Goal: Information Seeking & Learning: Learn about a topic

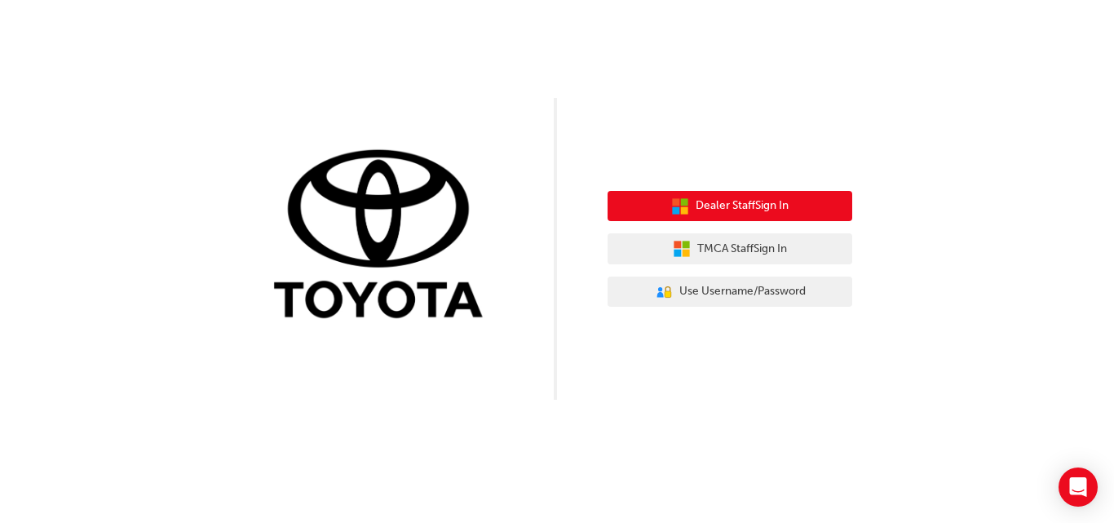
click at [736, 202] on span "Dealer Staff Sign In" at bounding box center [742, 206] width 93 height 19
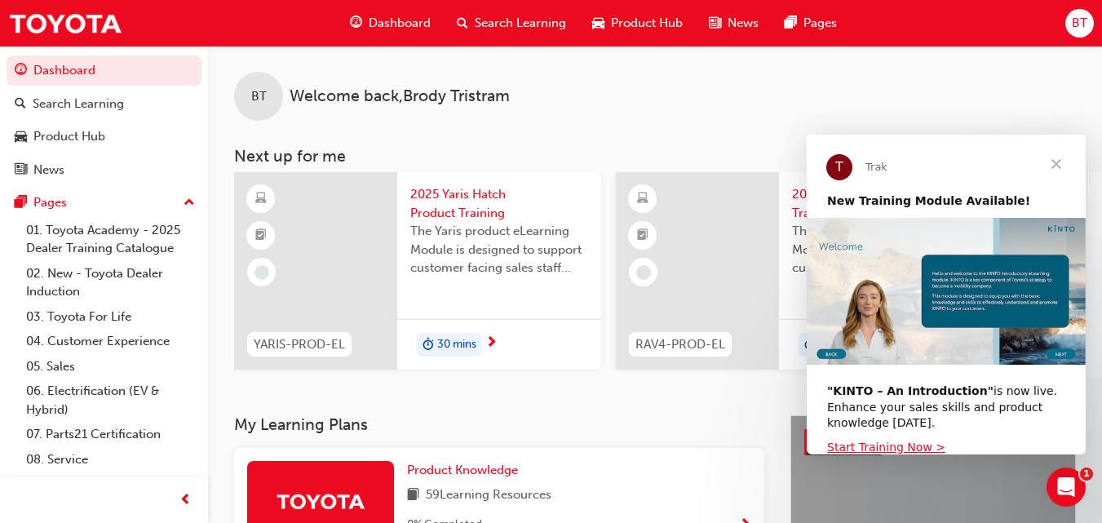
click at [1062, 166] on span "Close" at bounding box center [1056, 164] width 59 height 59
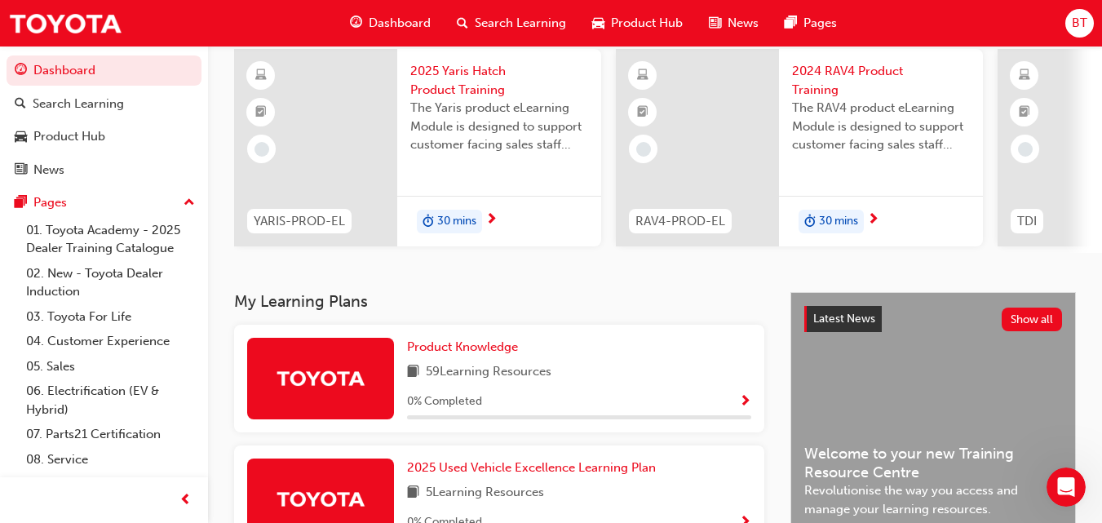
scroll to position [124, 0]
click at [111, 365] on link "05. Sales" at bounding box center [111, 366] width 182 height 25
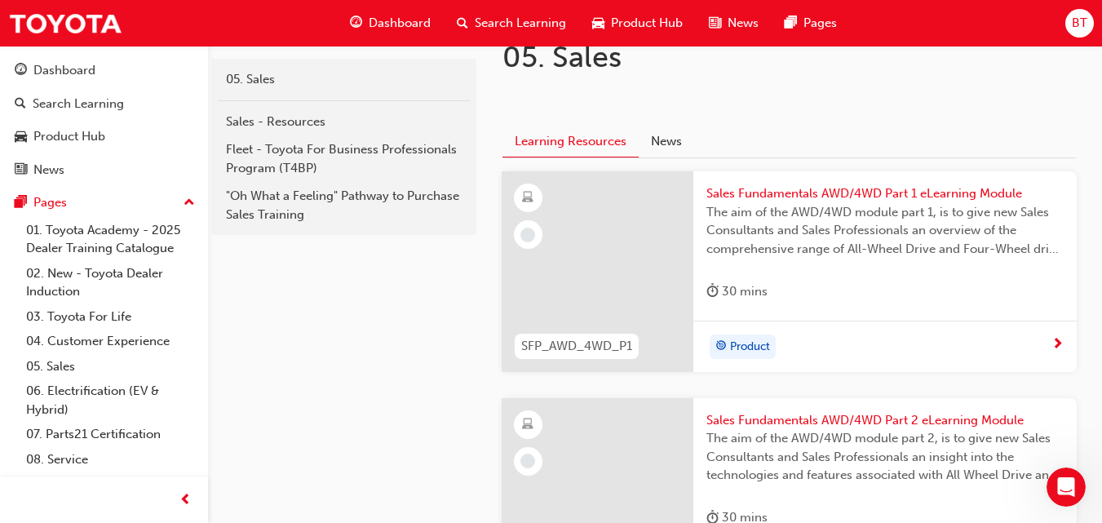
scroll to position [348, 0]
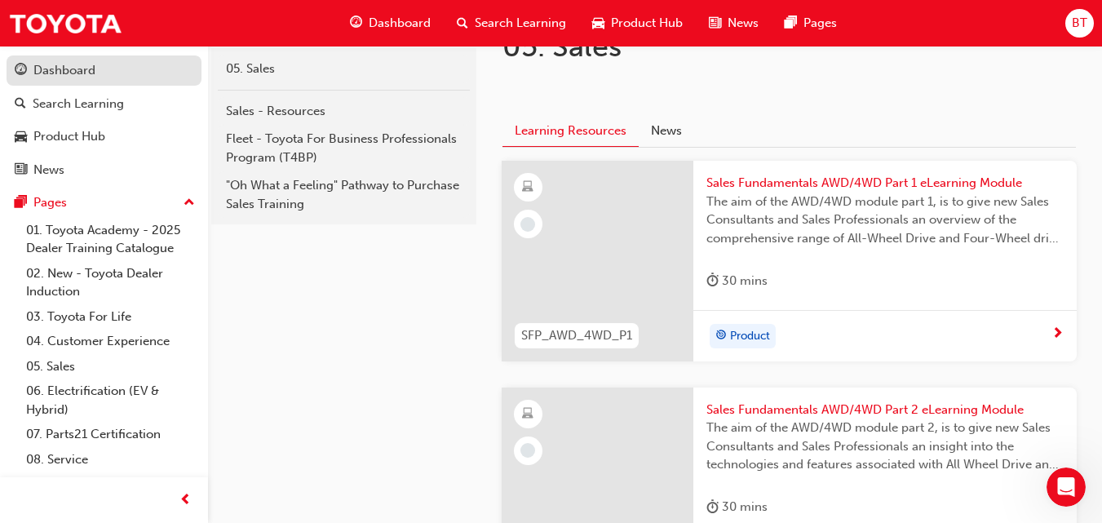
click at [73, 76] on div "Dashboard" at bounding box center [64, 70] width 62 height 19
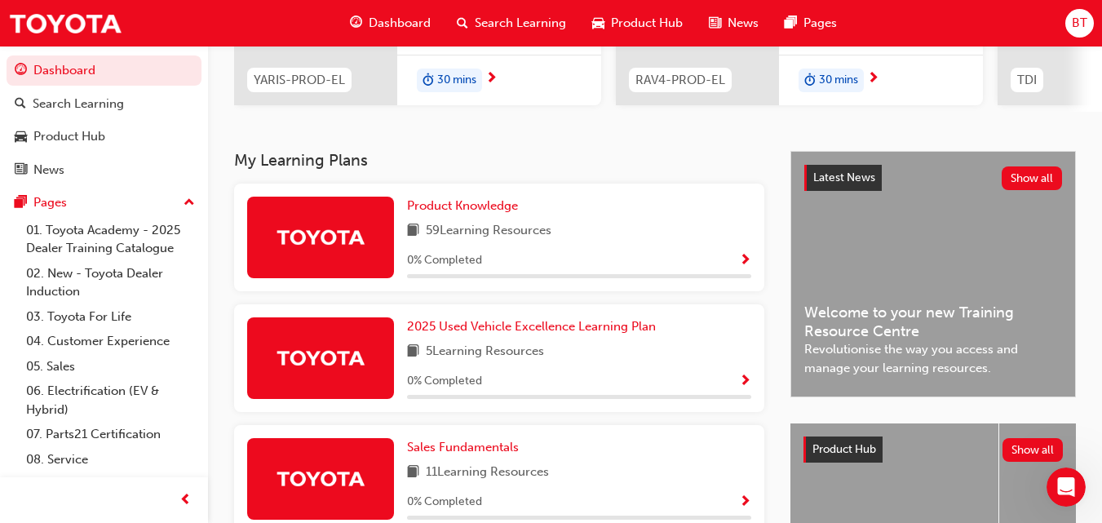
scroll to position [265, 0]
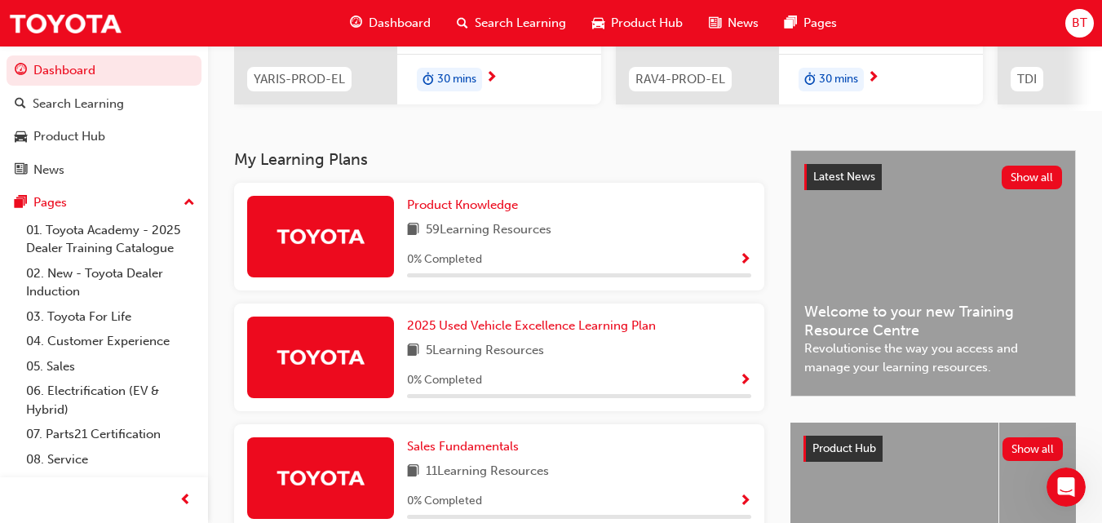
click at [436, 228] on span "59 Learning Resources" at bounding box center [489, 230] width 126 height 20
click at [439, 210] on span "Product Knowledge" at bounding box center [462, 204] width 111 height 15
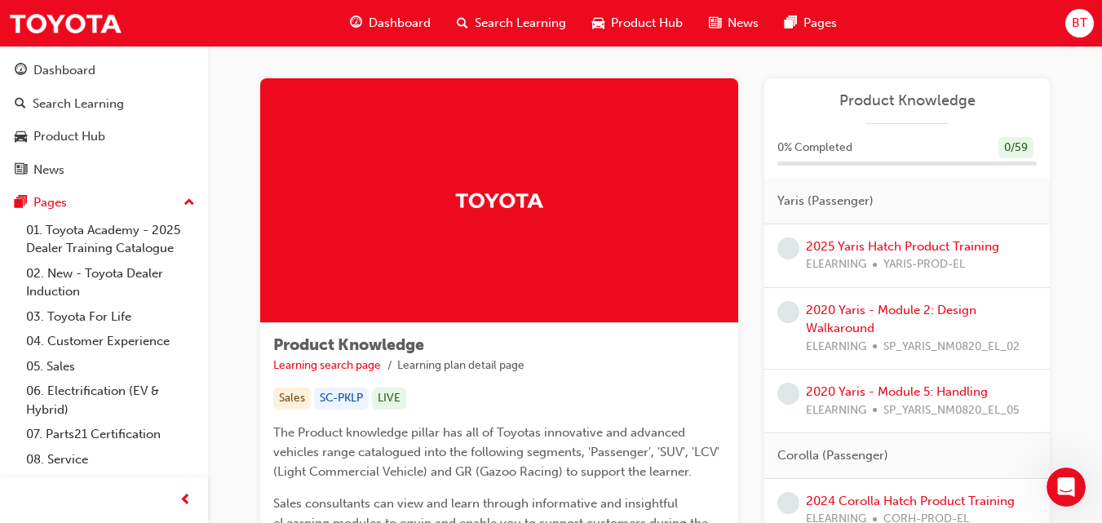
scroll to position [6, 0]
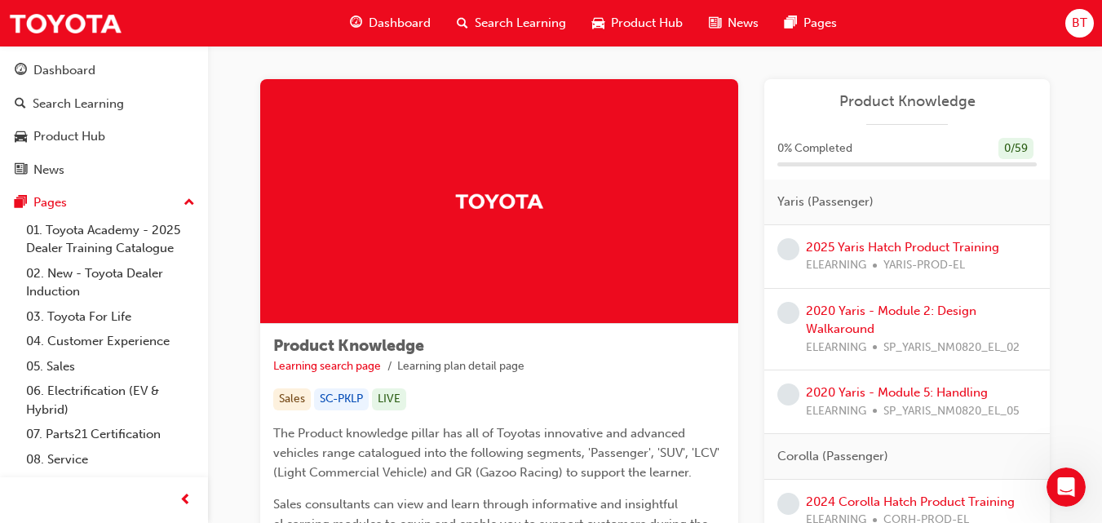
click at [496, 22] on span "Search Learning" at bounding box center [520, 23] width 91 height 19
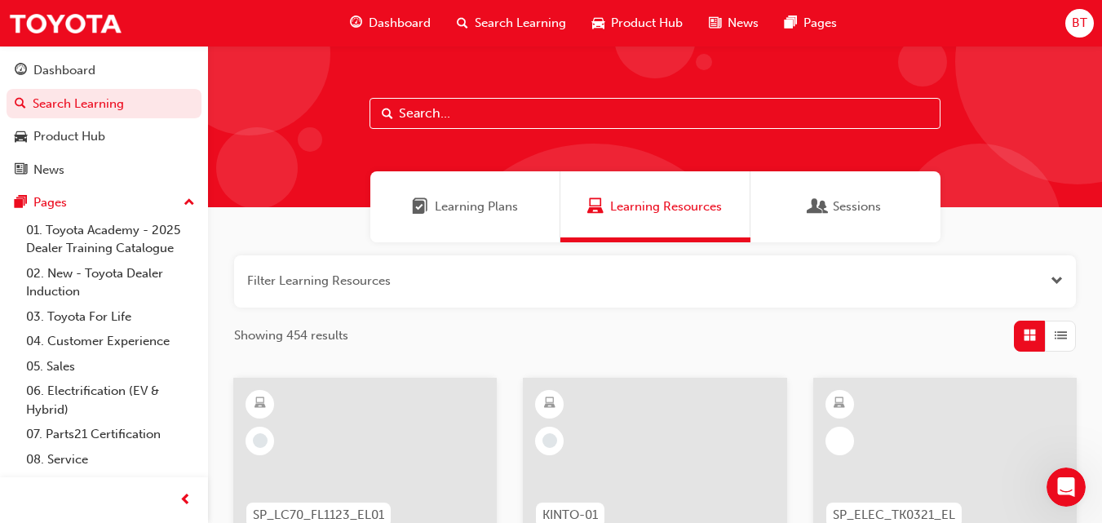
click at [473, 115] on input "text" at bounding box center [655, 113] width 571 height 31
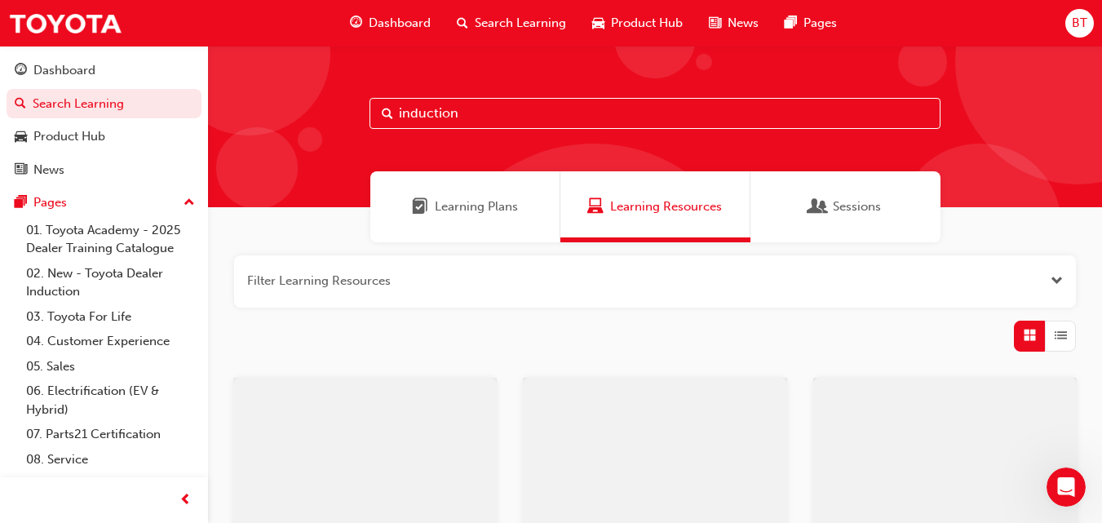
type input "induction"
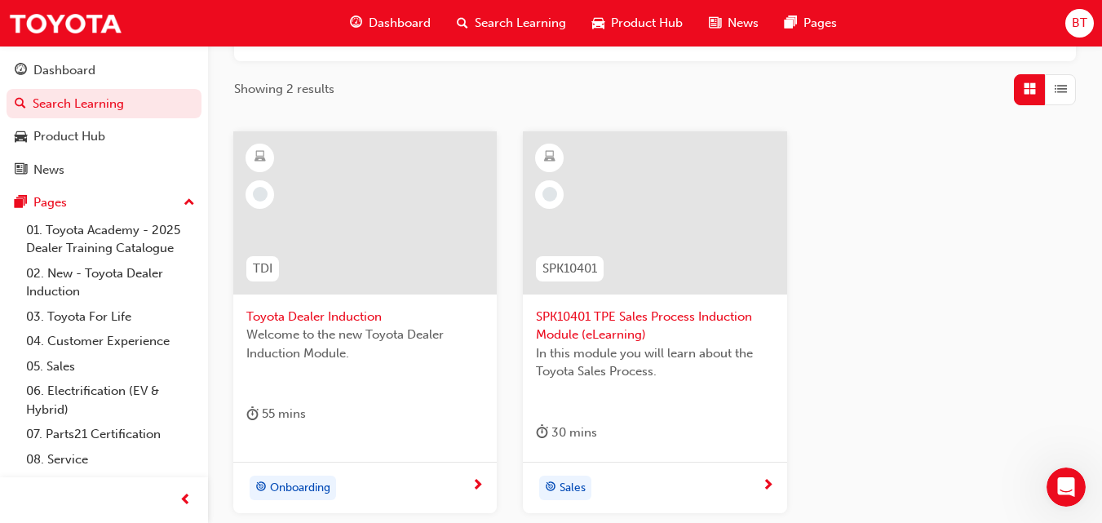
scroll to position [246, 0]
click at [341, 268] on div at bounding box center [364, 213] width 263 height 163
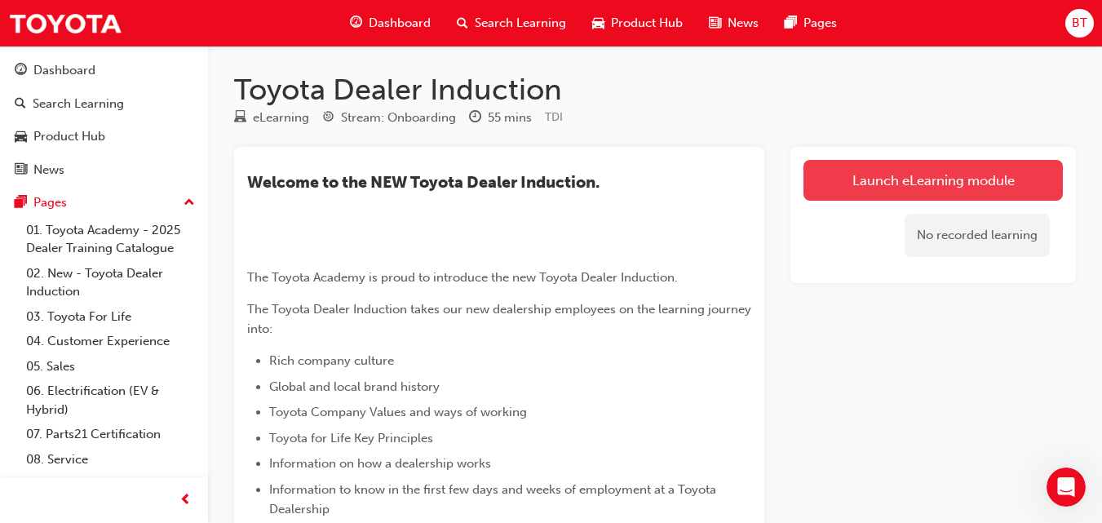
click at [856, 194] on link "Launch eLearning module" at bounding box center [933, 180] width 259 height 41
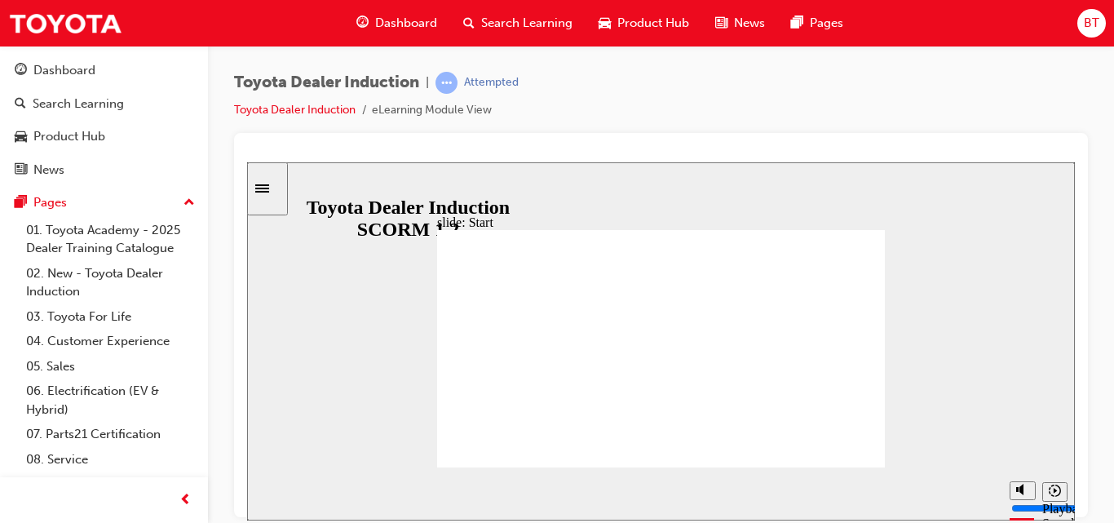
click at [271, 487] on icon "Pause (Ctrl+Alt+P)" at bounding box center [274, 485] width 7 height 11
type input "0"
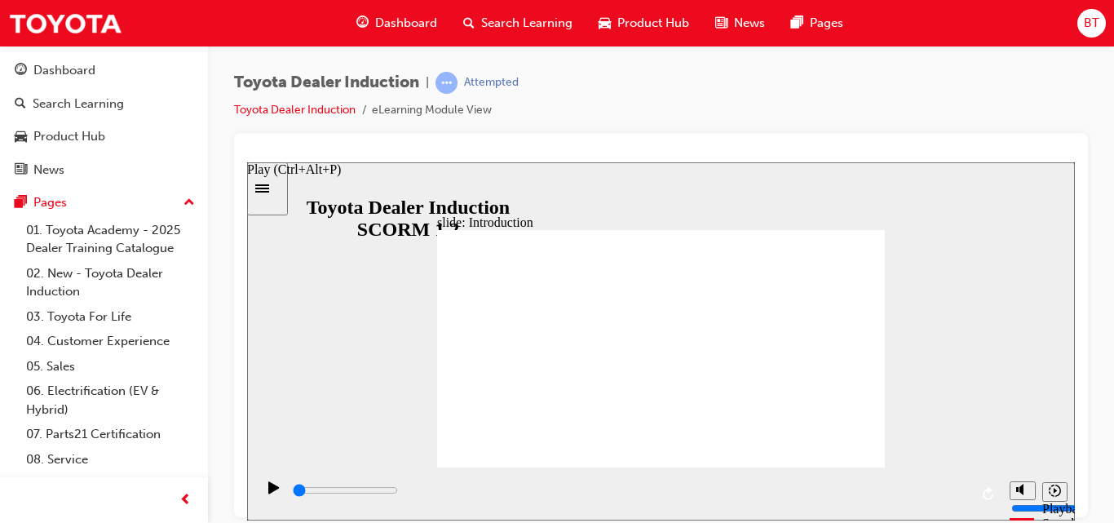
drag, startPoint x: 334, startPoint y: 494, endPoint x: 266, endPoint y: 494, distance: 67.7
